Goal: Information Seeking & Learning: Learn about a topic

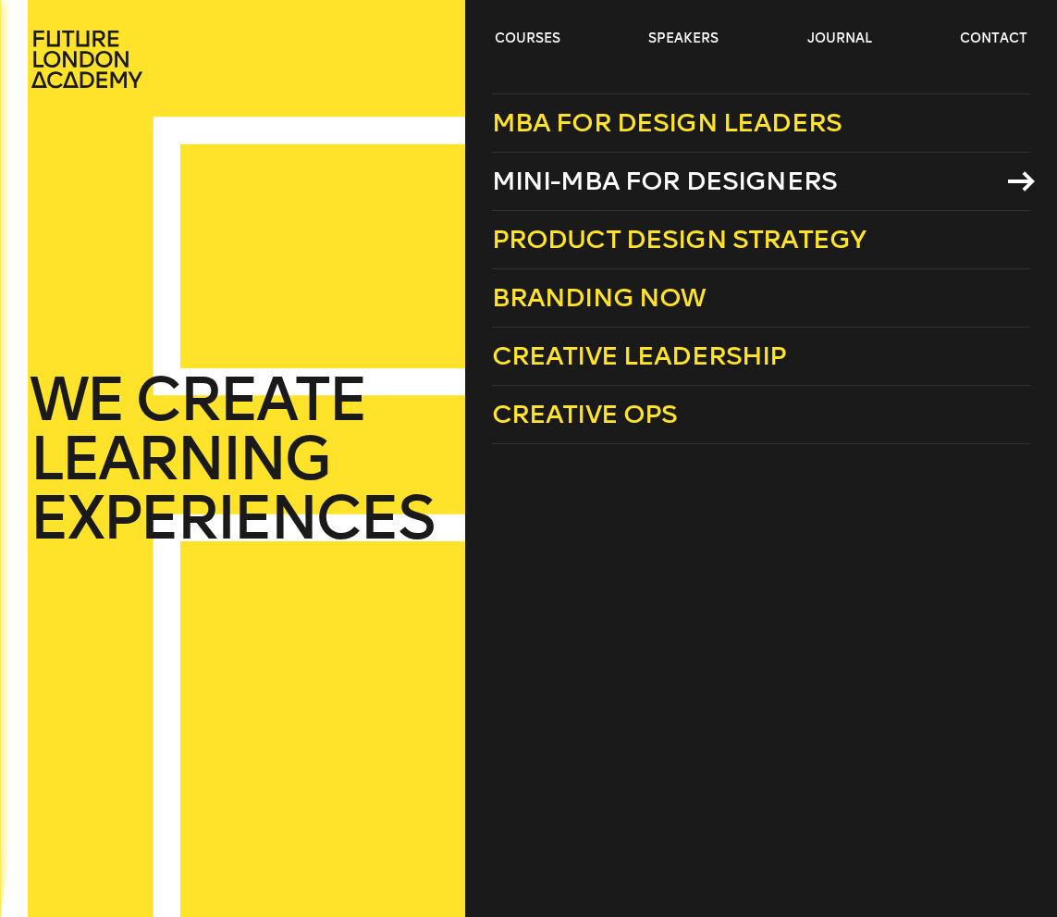
click at [625, 193] on span "Mini-MBA for Designers" at bounding box center [665, 181] width 346 height 31
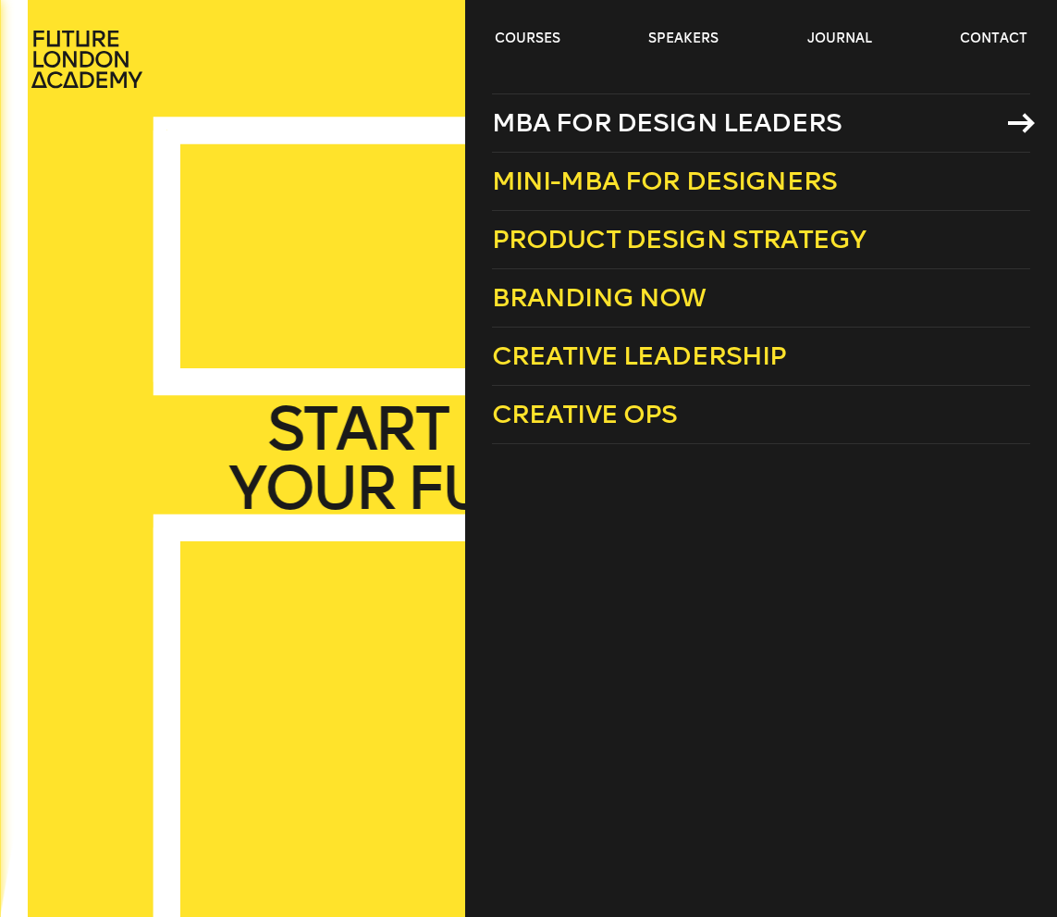
click at [697, 122] on span "MBA for Design Leaders" at bounding box center [667, 122] width 351 height 31
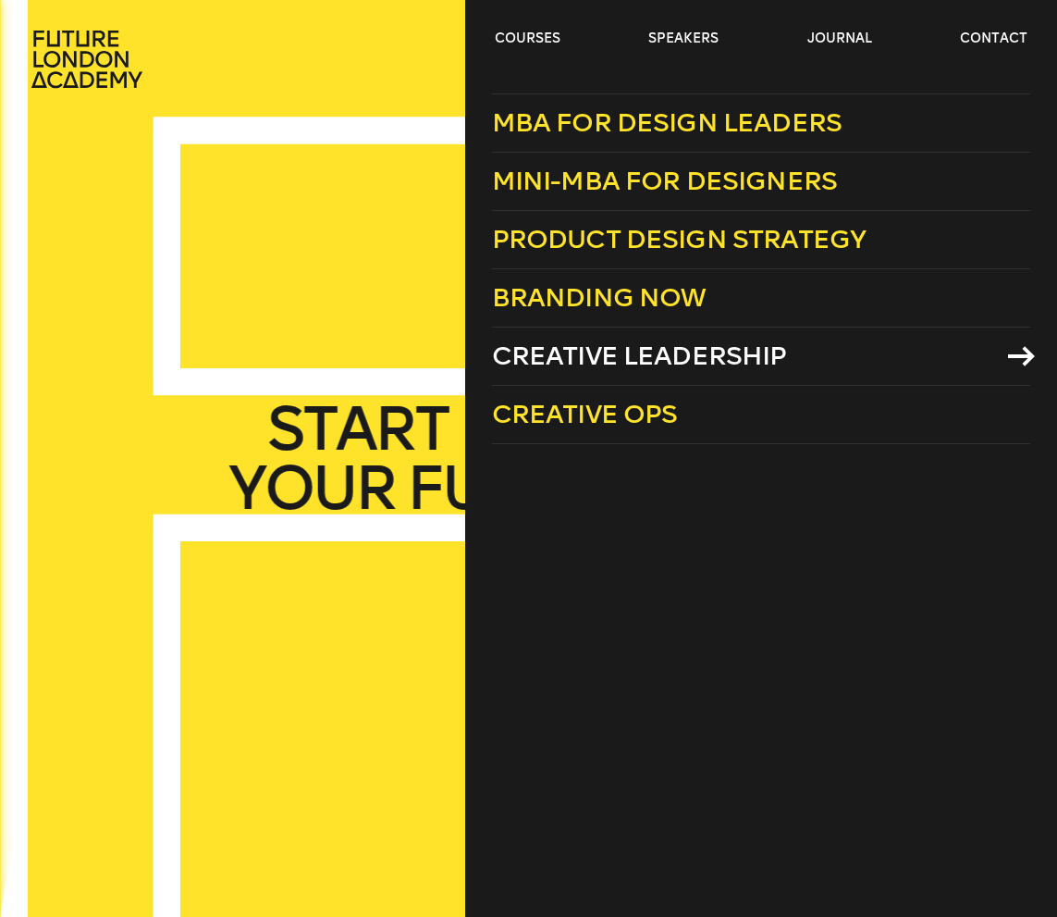
click at [710, 352] on span "Creative Leadership" at bounding box center [639, 355] width 295 height 31
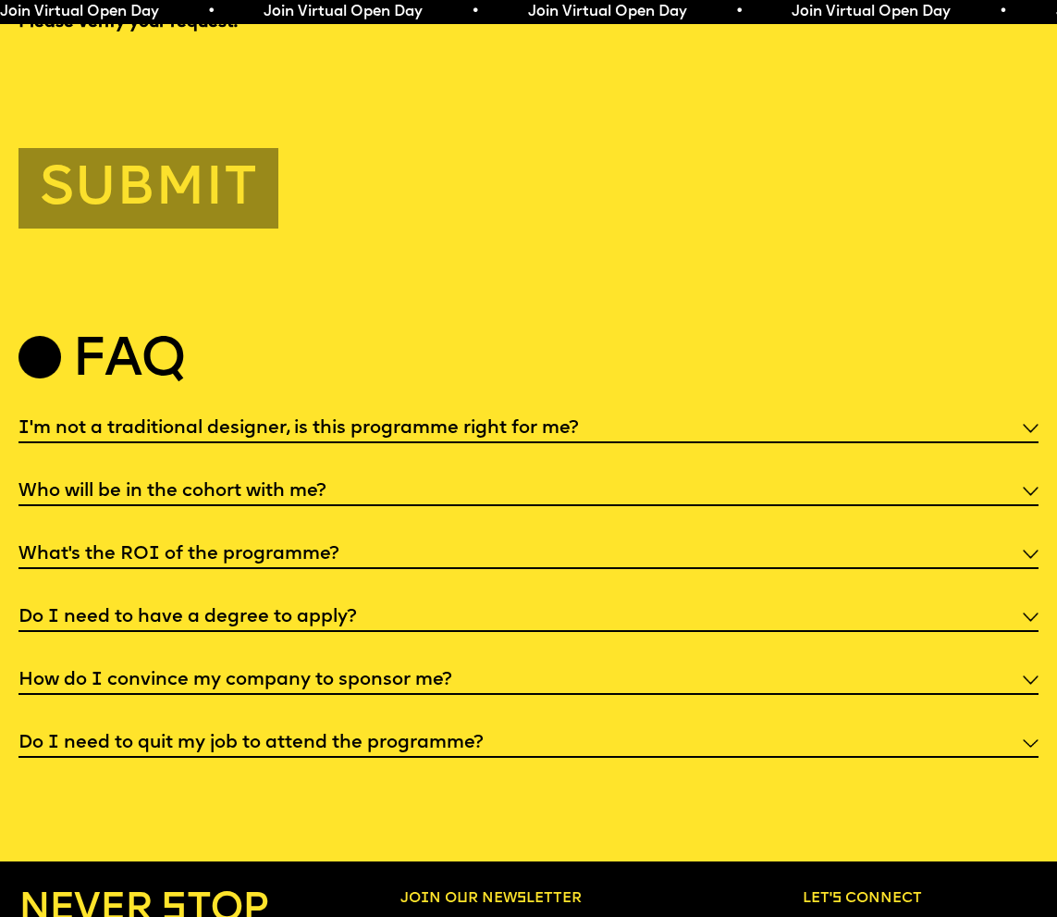
scroll to position [5254, 0]
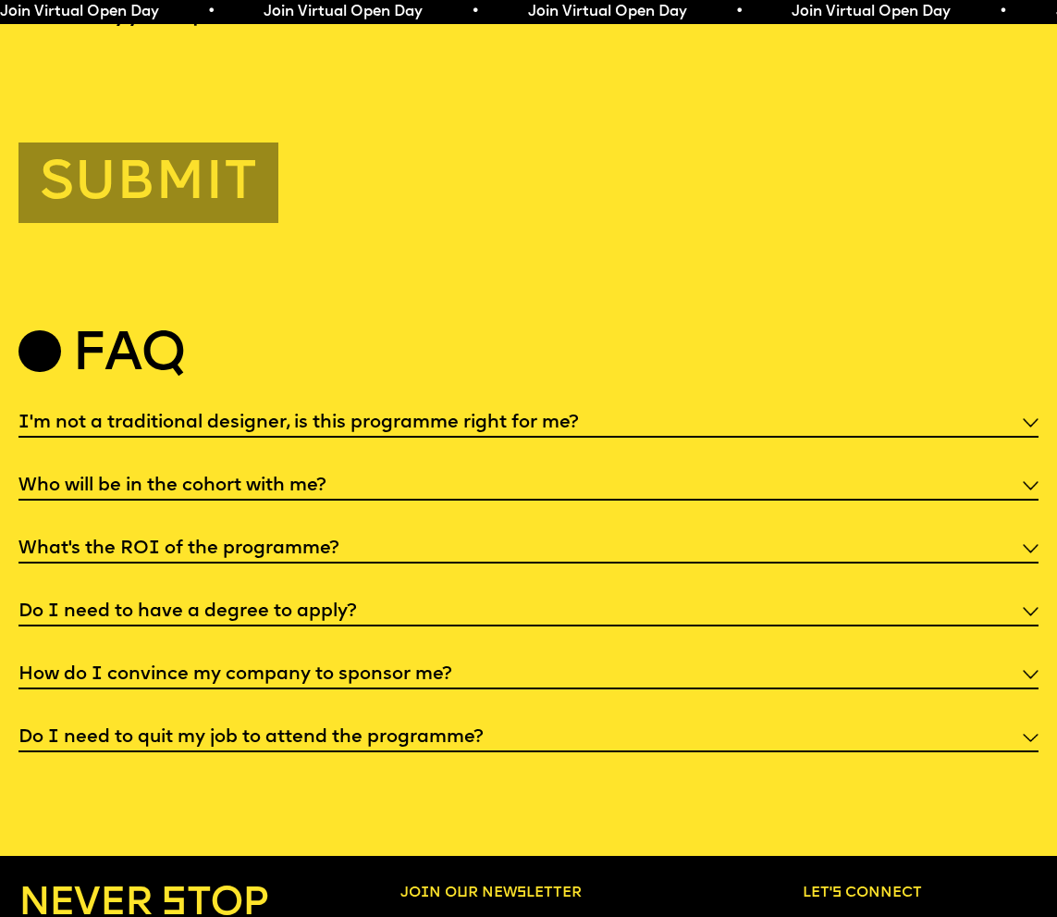
click at [278, 728] on h5 "Do I need to quit my job to attend the programme?" at bounding box center [251, 737] width 464 height 19
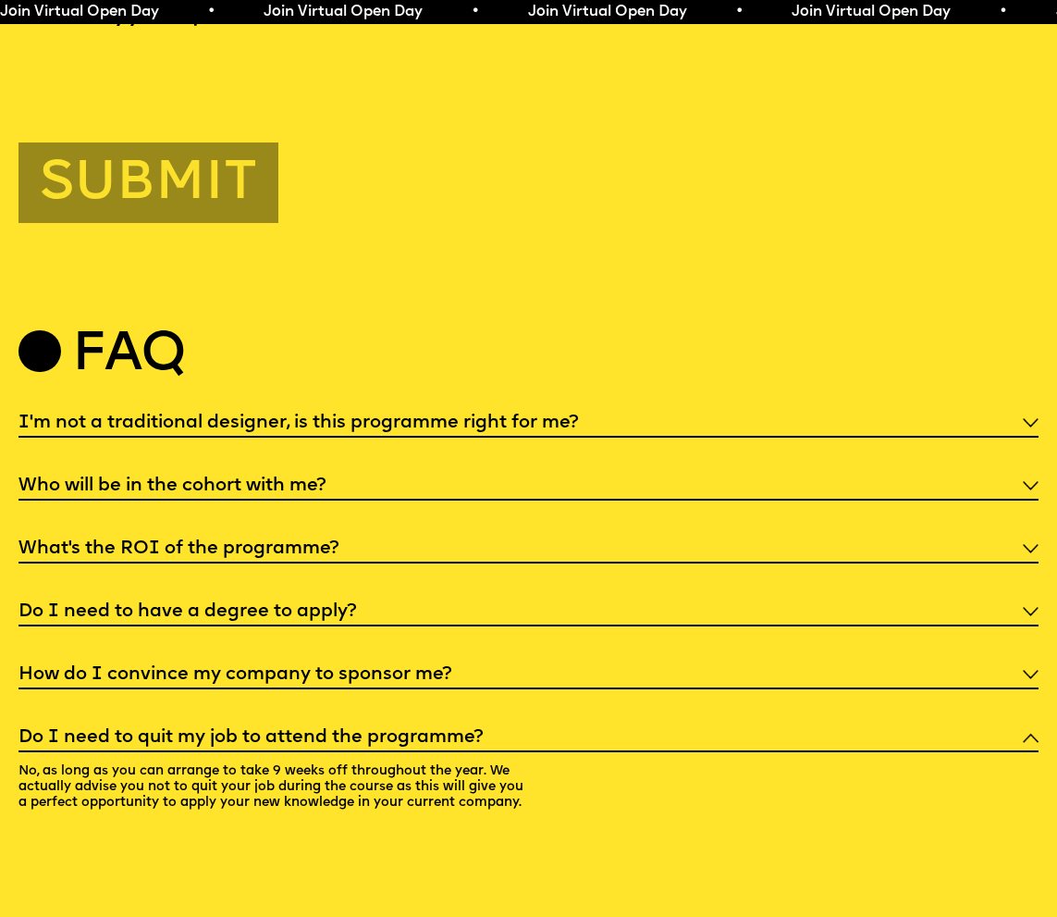
click at [367, 655] on div "I'm not a traditional designer, is this programme right for me? Though the prog…" at bounding box center [529, 615] width 1020 height 419
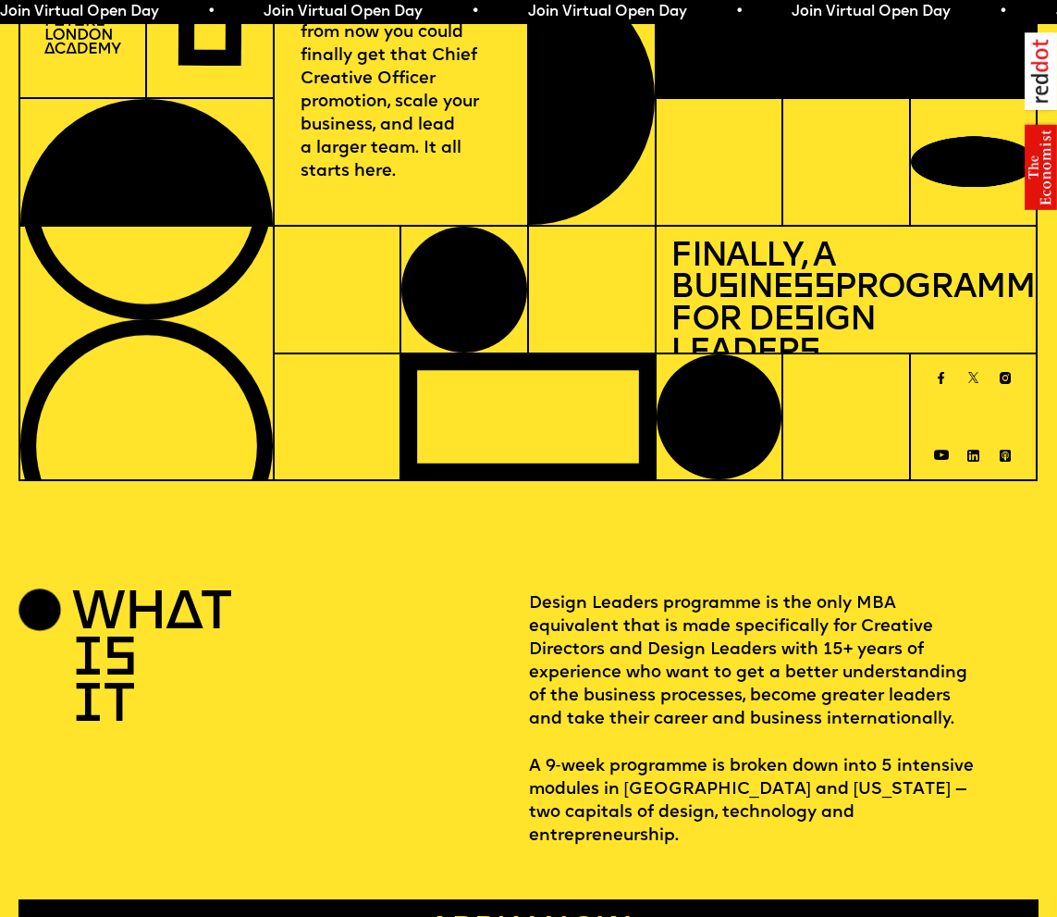
scroll to position [0, 0]
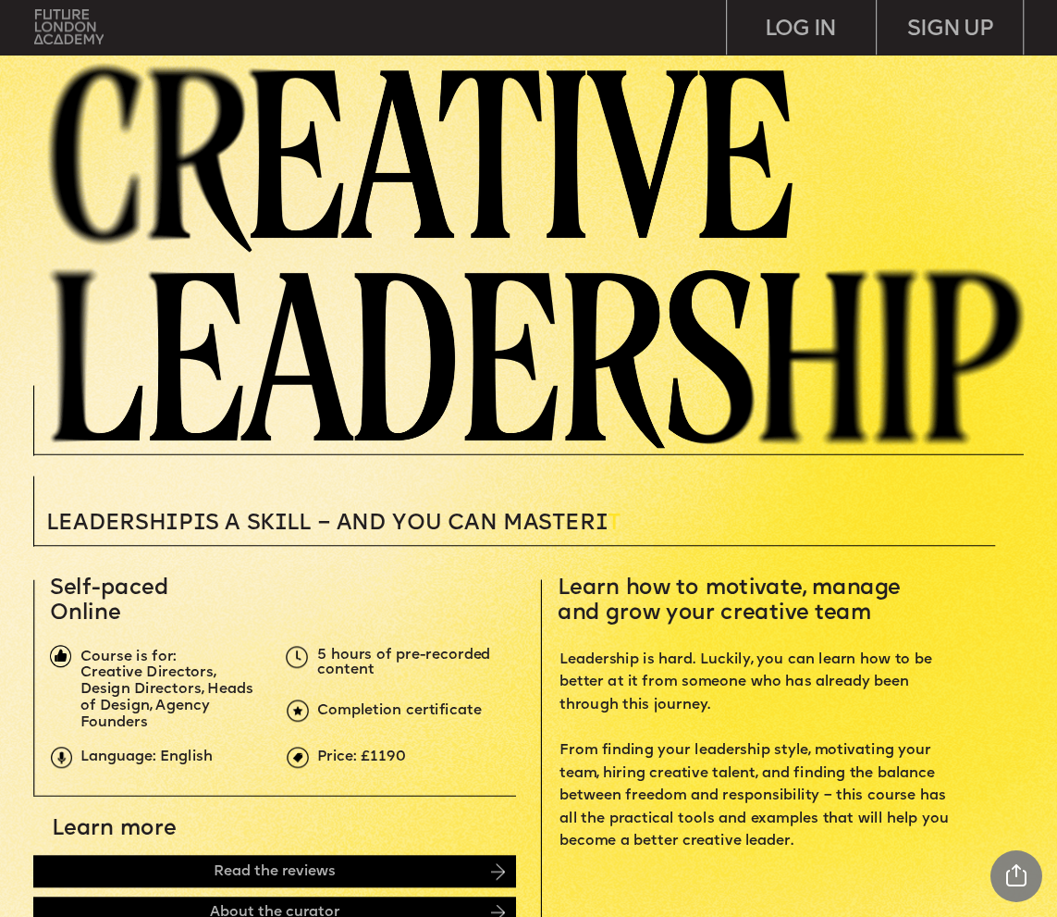
click at [67, 25] on img at bounding box center [68, 26] width 69 height 35
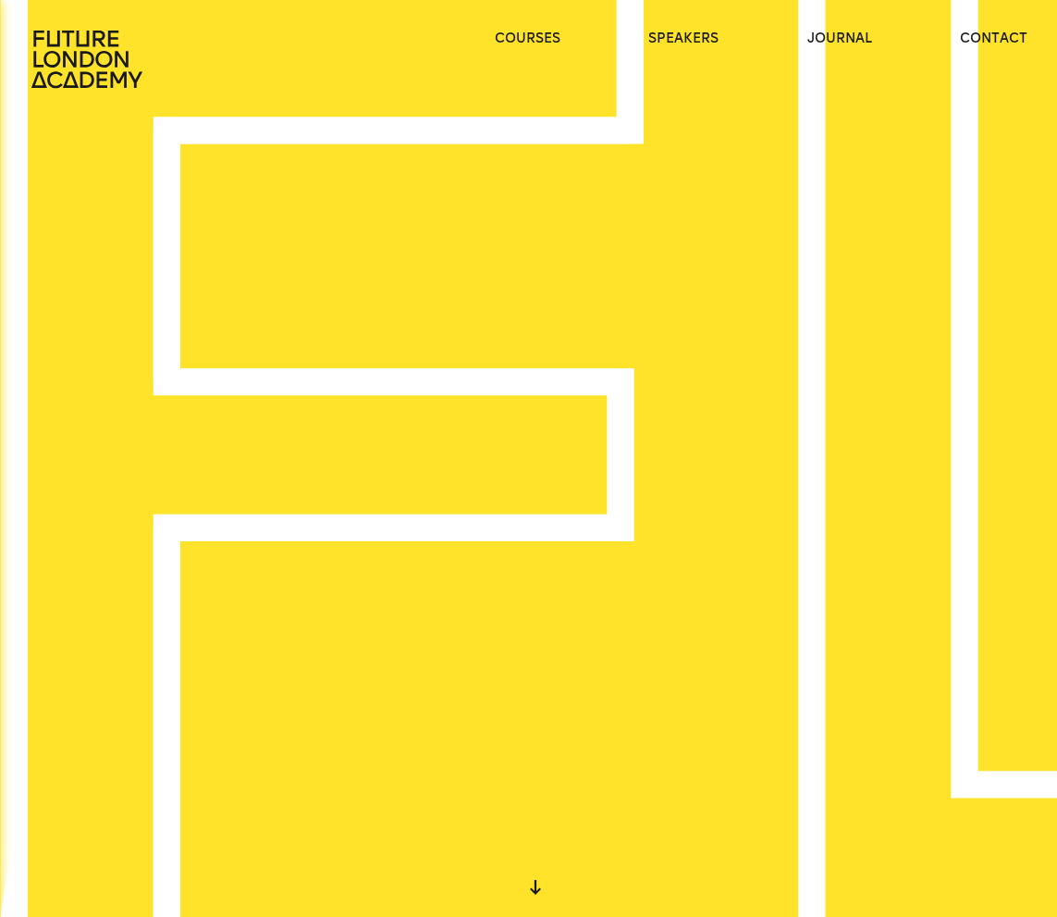
click at [324, 253] on div "WE CREATE LEARNING EXPERIENCES" at bounding box center [528, 458] width 1057 height 917
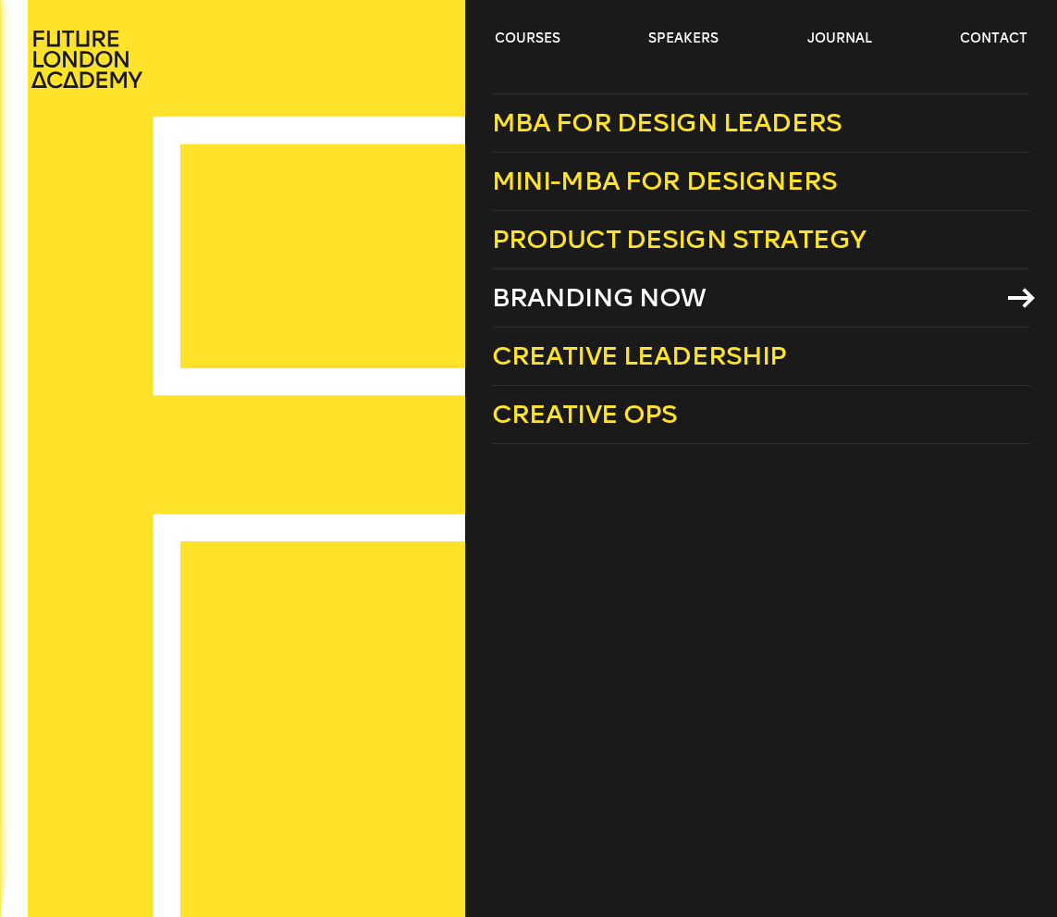
click at [587, 303] on span "Branding Now" at bounding box center [599, 297] width 215 height 31
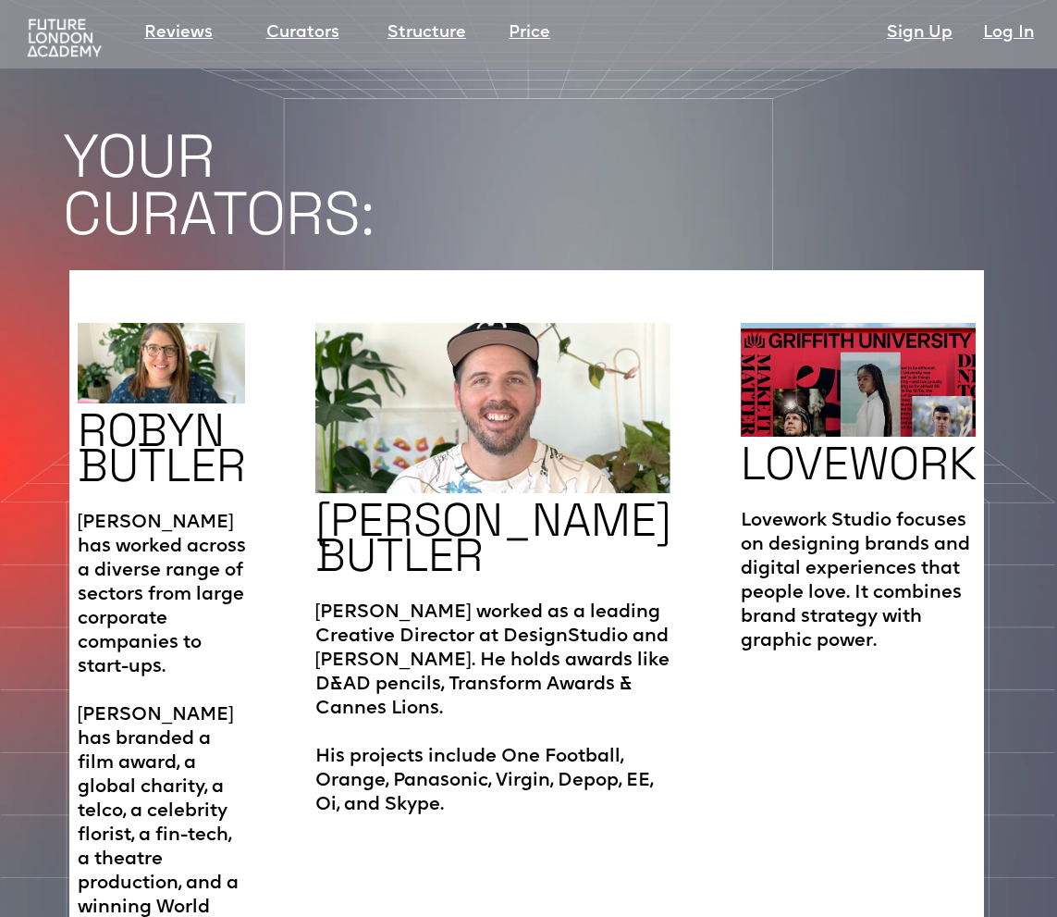
scroll to position [2715, 2]
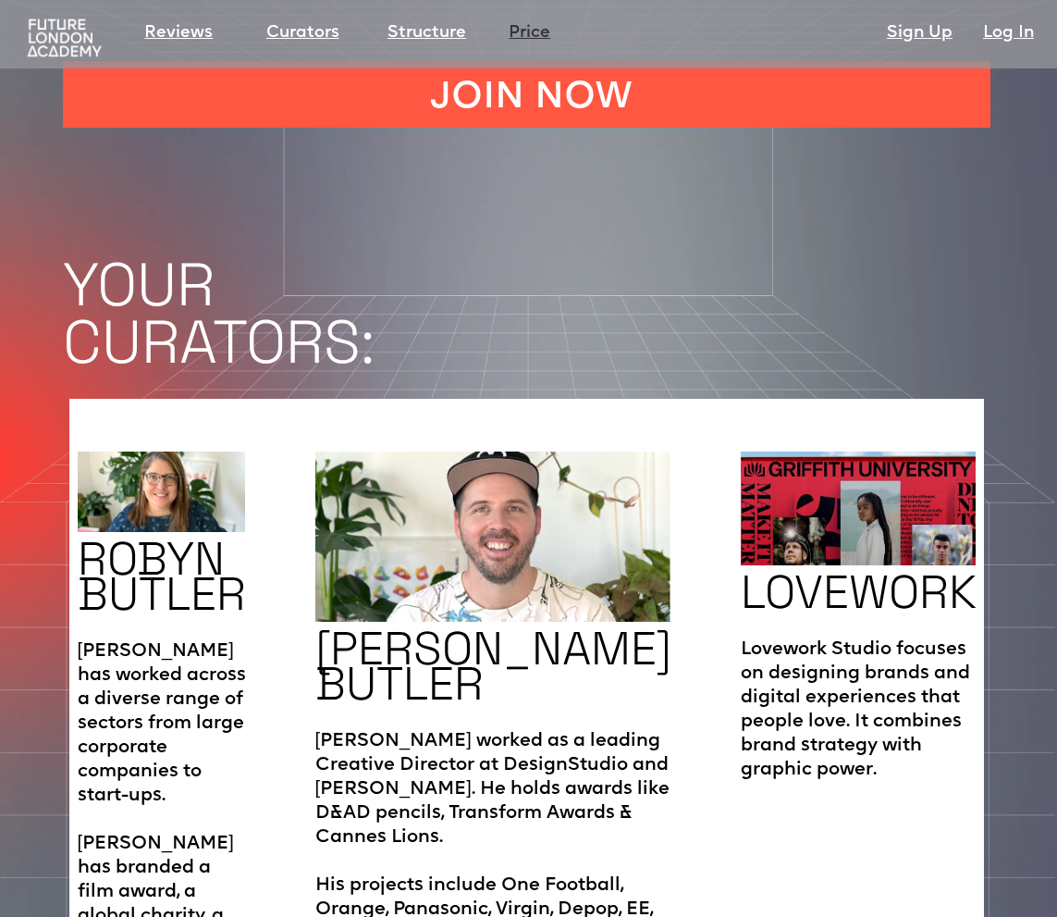
click at [533, 28] on link "Price" at bounding box center [530, 33] width 42 height 26
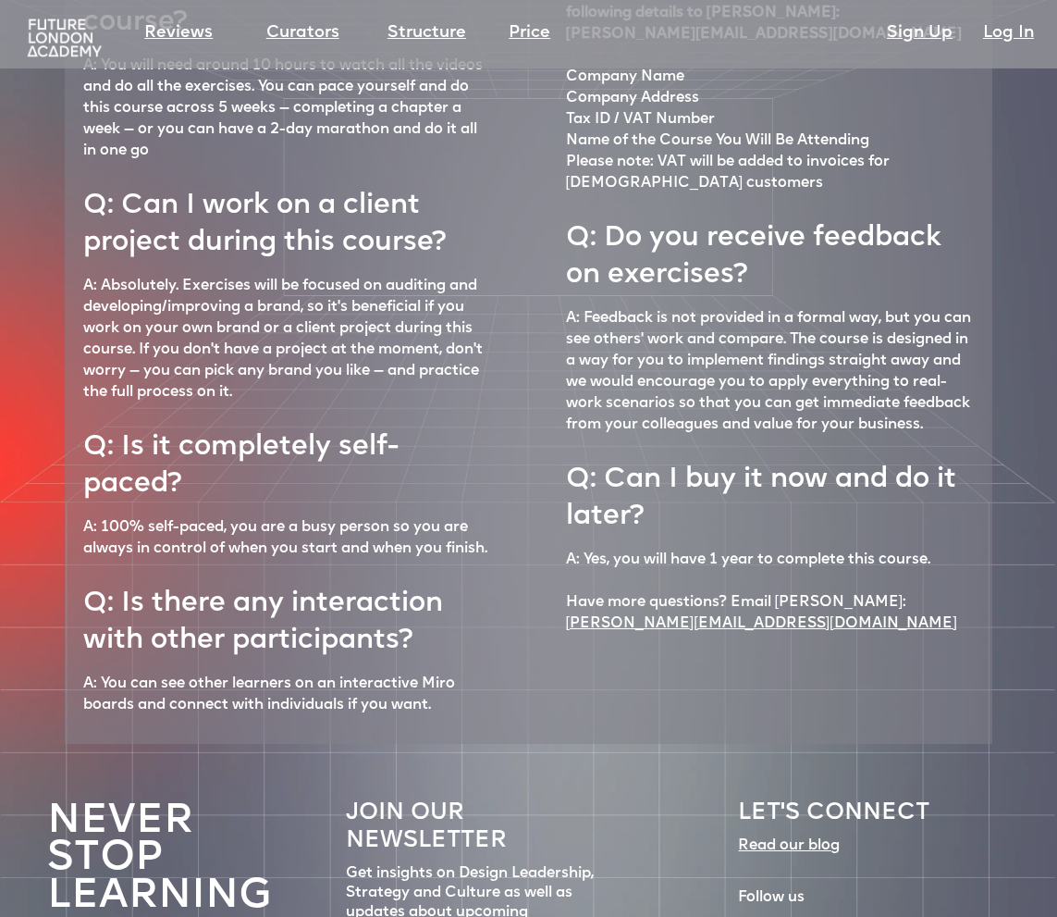
scroll to position [8175, 0]
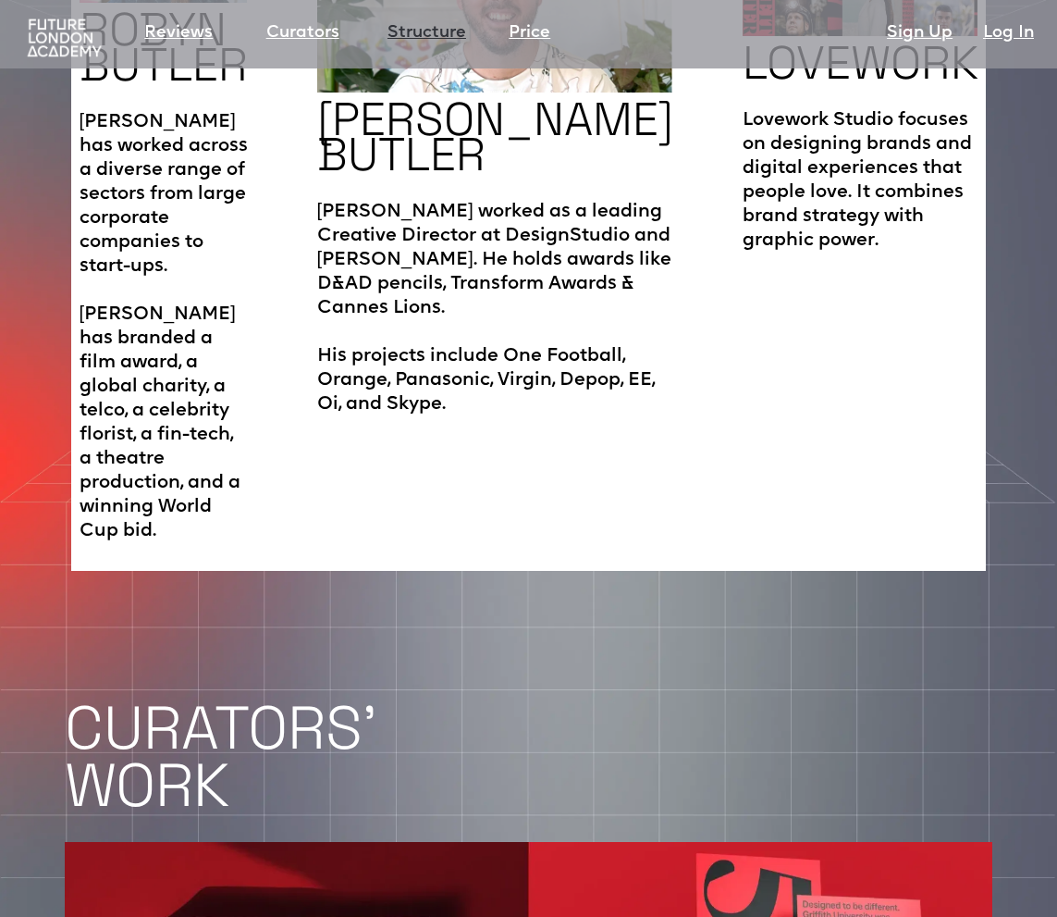
click at [437, 31] on link "Structure" at bounding box center [427, 33] width 79 height 26
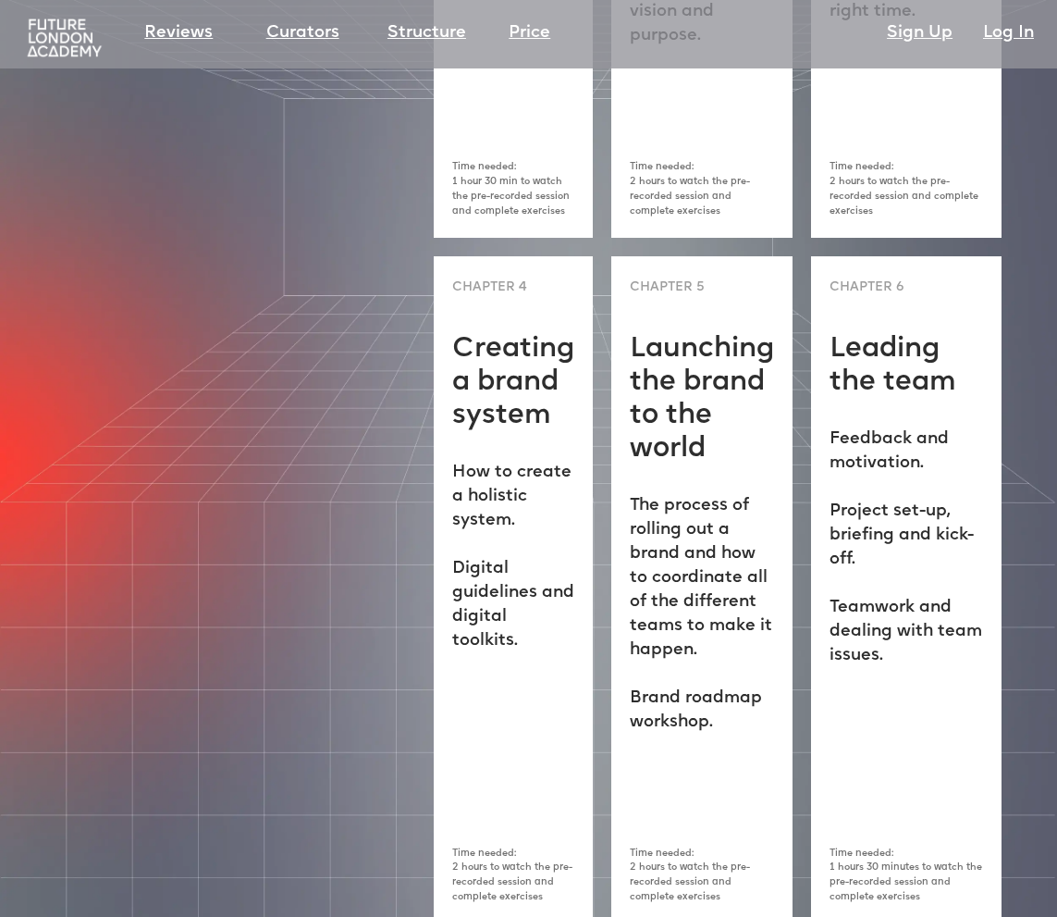
scroll to position [5293, 4]
